Goal: Navigation & Orientation: Find specific page/section

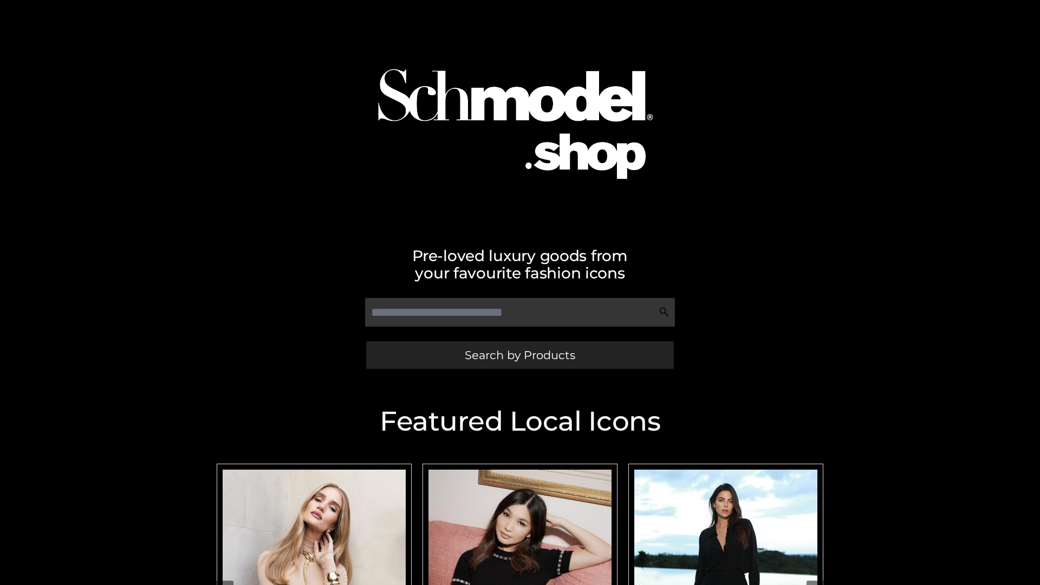
click at [519, 355] on span "Search by Products" at bounding box center [520, 354] width 110 height 11
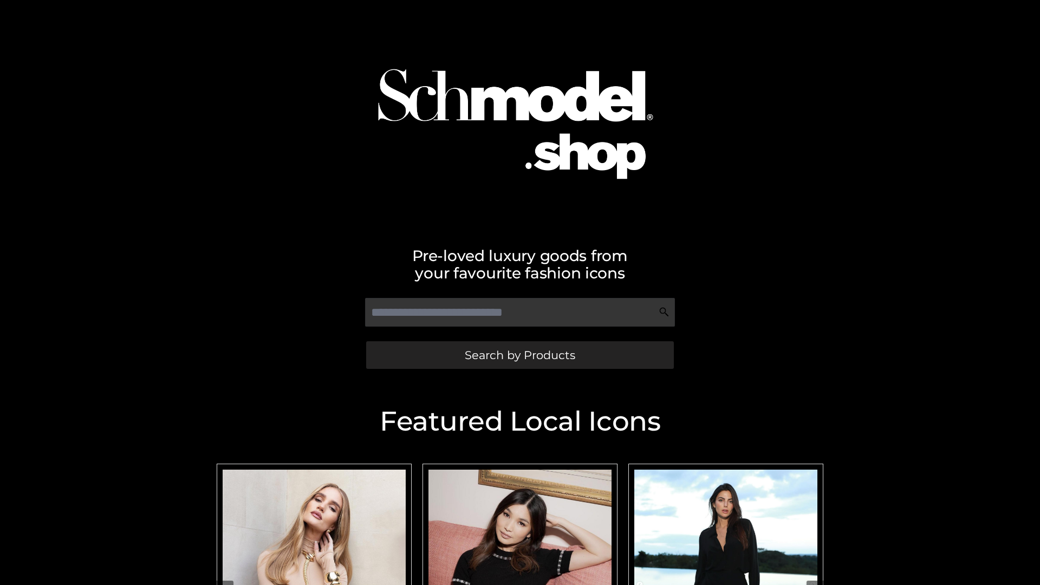
click at [519, 355] on span "Search by Products" at bounding box center [520, 354] width 110 height 11
